Goal: Communication & Community: Ask a question

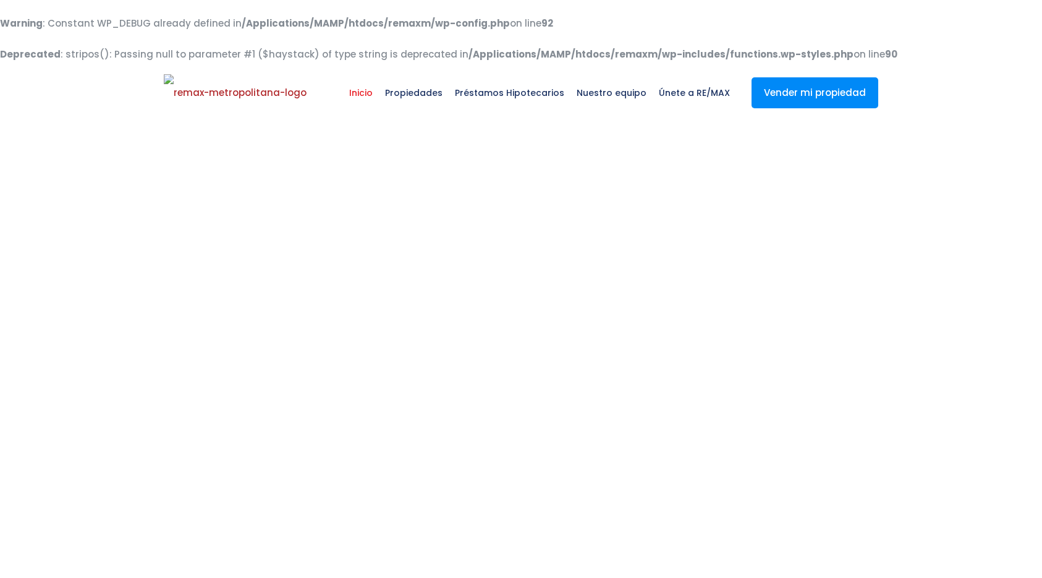
select select
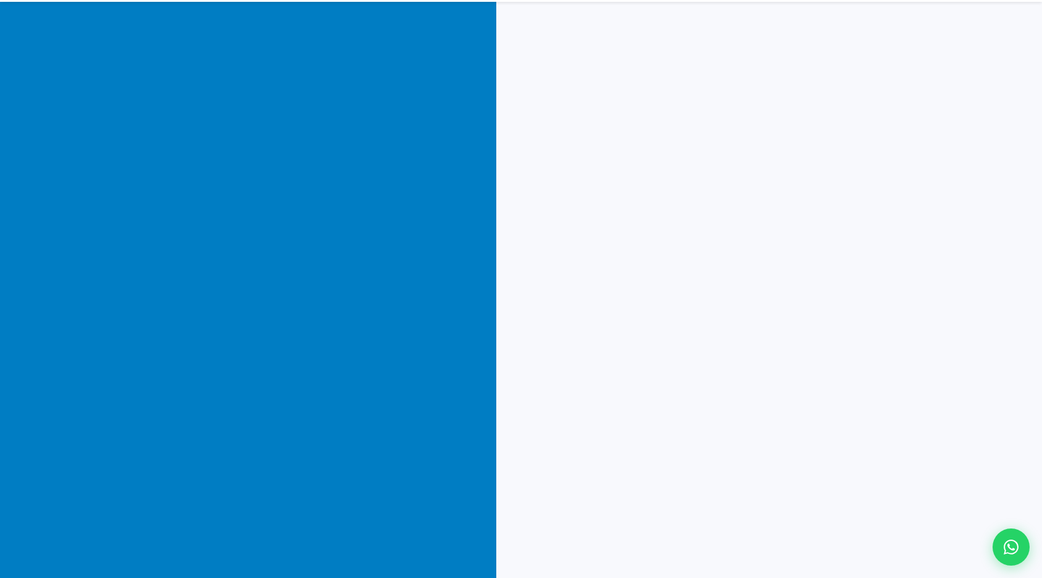
scroll to position [166, 0]
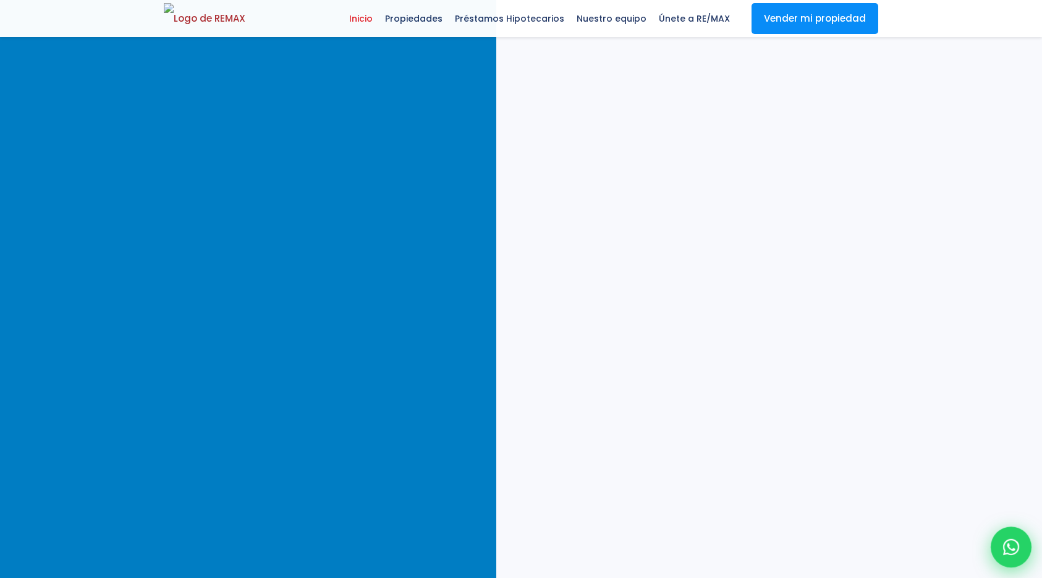
click at [1016, 553] on icon at bounding box center [1012, 547] width 16 height 16
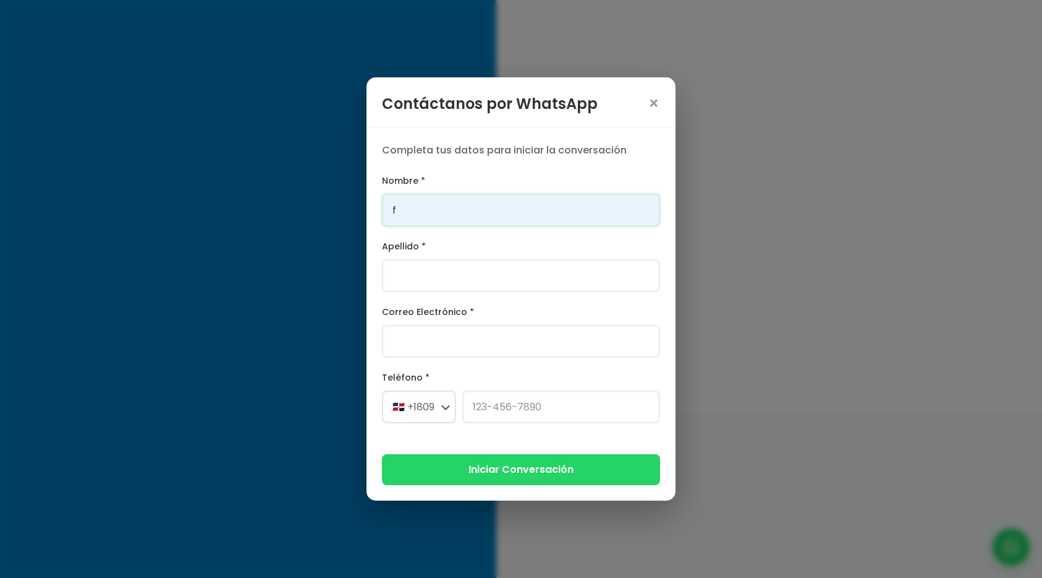
type input "Franklin"
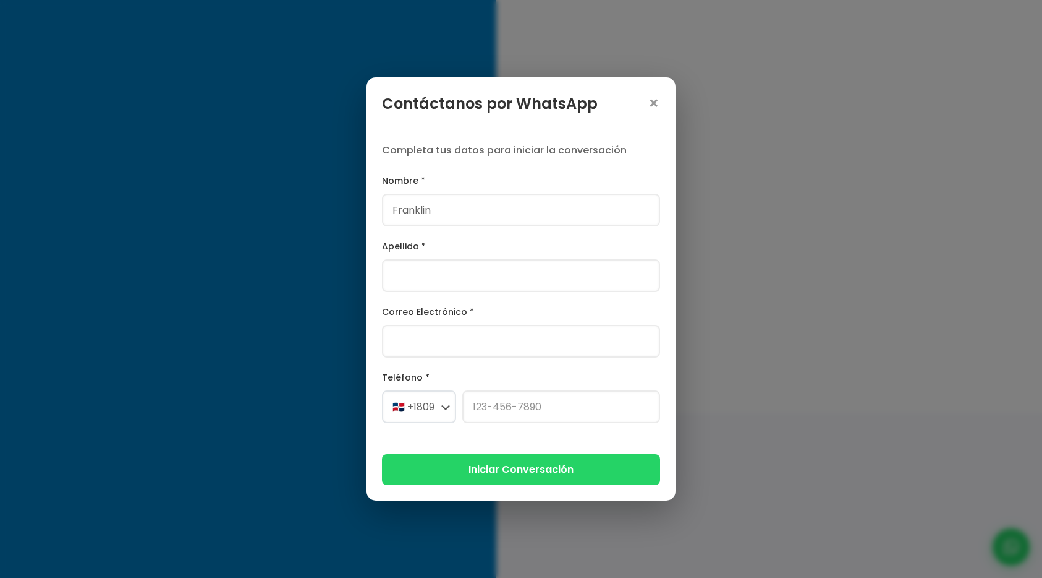
type input "[PERSON_NAME]"
type input "[PERSON_NAME][EMAIL_ADDRESS][PERSON_NAME][DOMAIN_NAME]"
select select "+1"
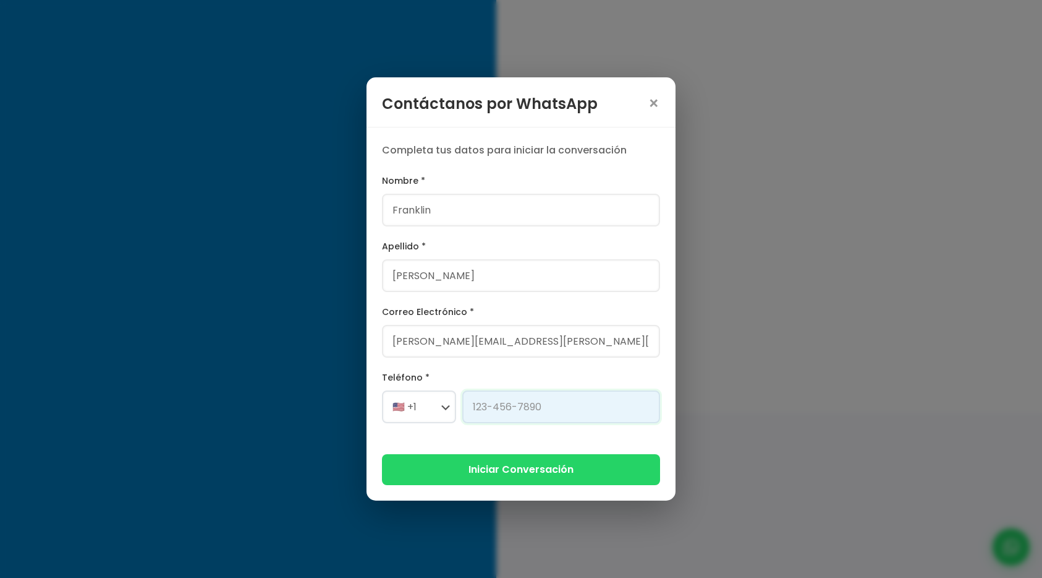
type input "[PHONE_NUMBER]"
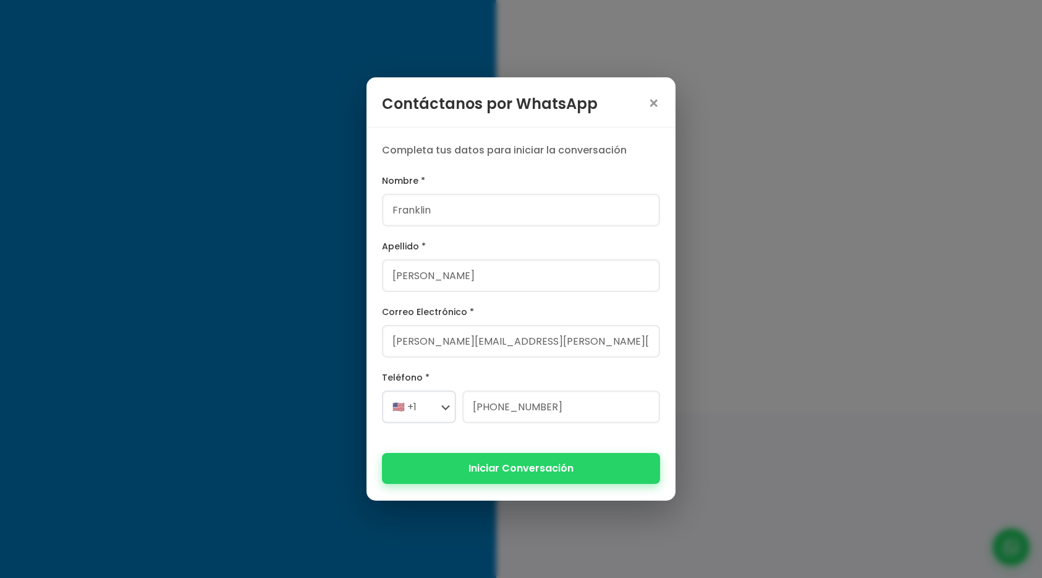
click at [468, 464] on button "Iniciar Conversación" at bounding box center [521, 468] width 278 height 30
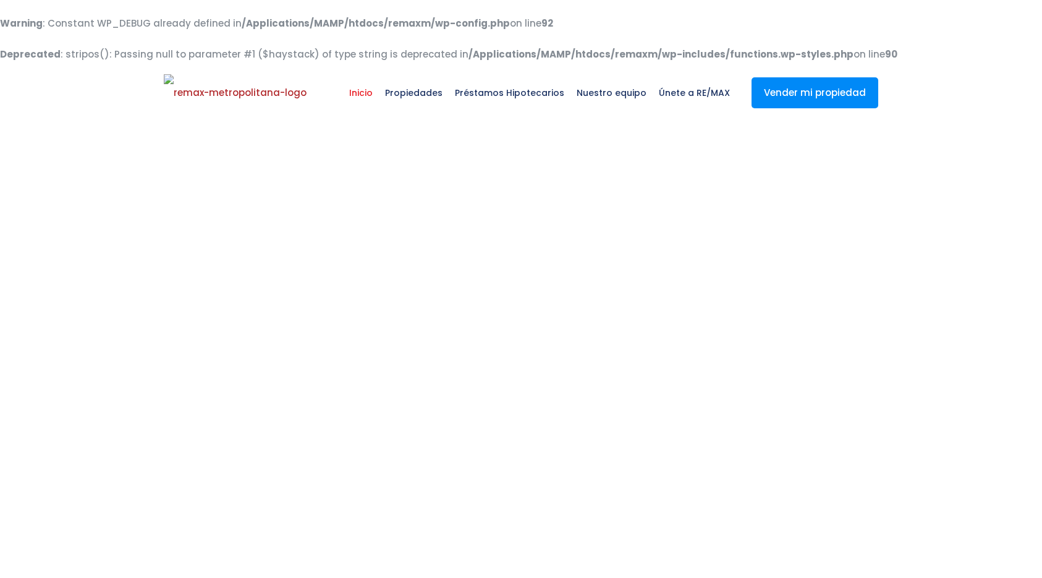
select select
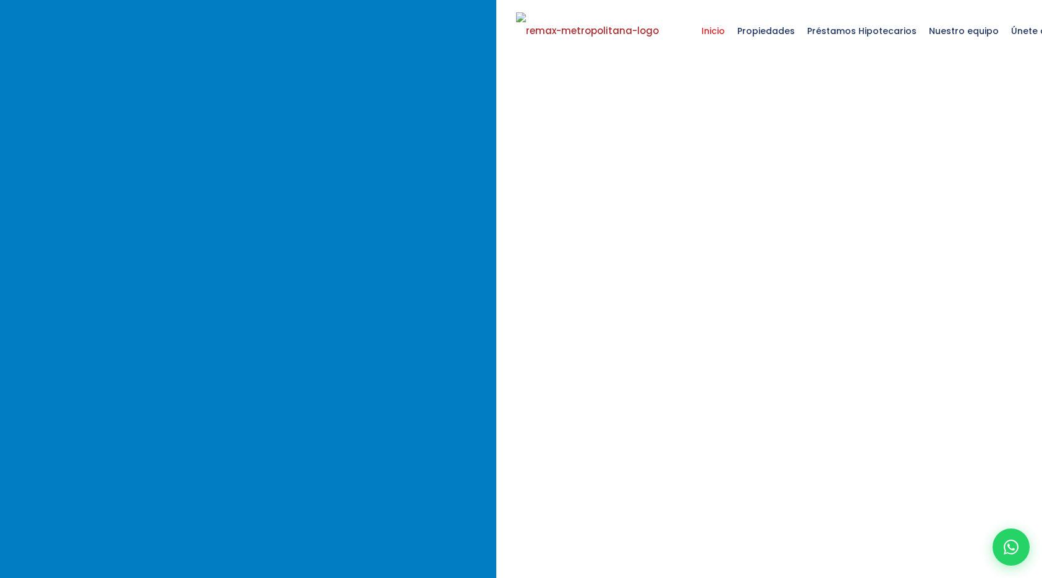
click at [1007, 544] on icon at bounding box center [1011, 546] width 15 height 15
type input "Franklin"
type input "[PERSON_NAME]"
type input "[PERSON_NAME][EMAIL_ADDRESS][PERSON_NAME][DOMAIN_NAME]"
select select "+1"
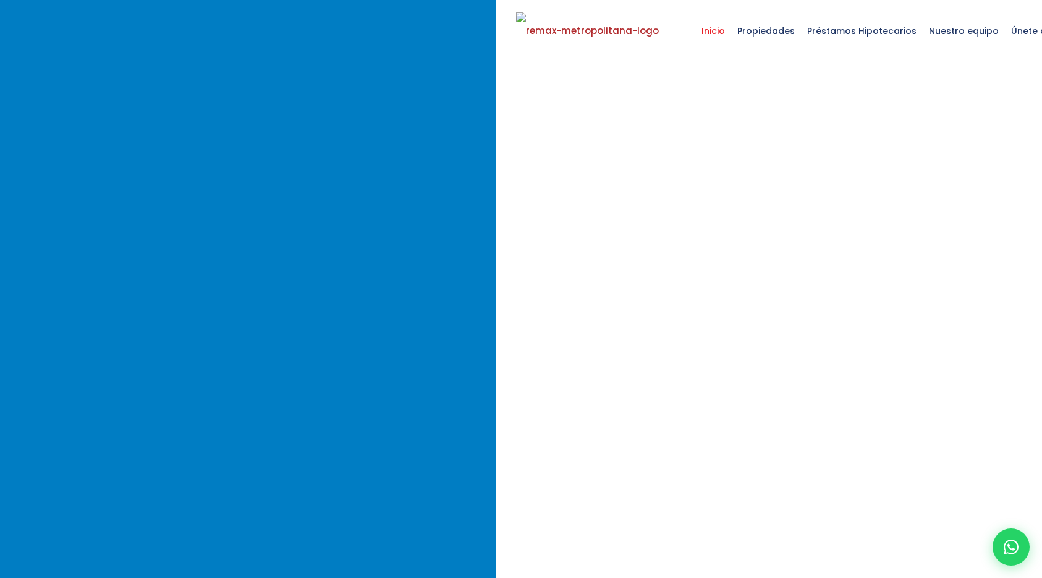
type input "[PHONE_NUMBER]"
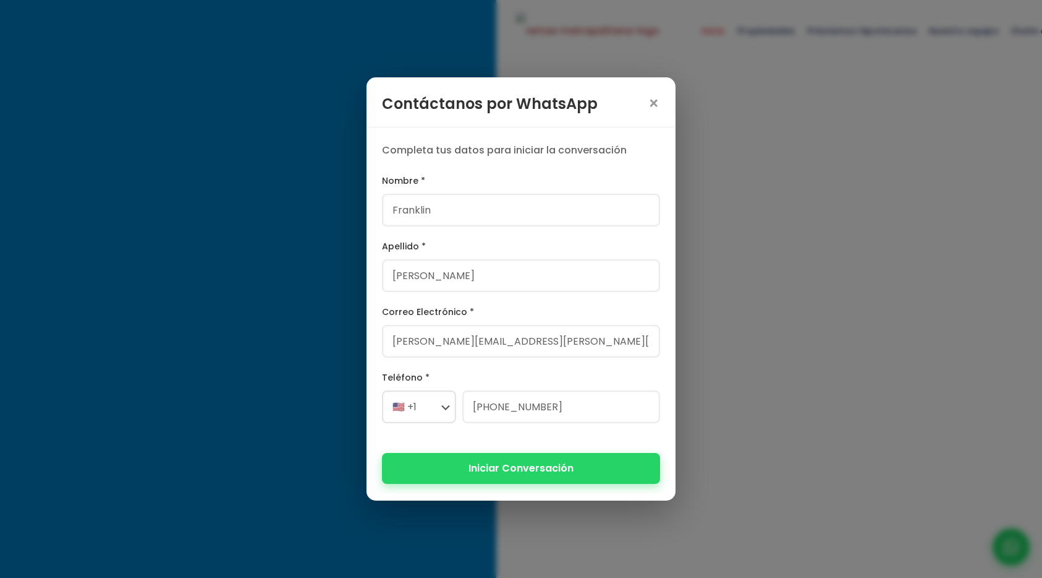
click at [603, 466] on button "Iniciar Conversación" at bounding box center [521, 468] width 278 height 30
